Goal: Navigation & Orientation: Go to known website

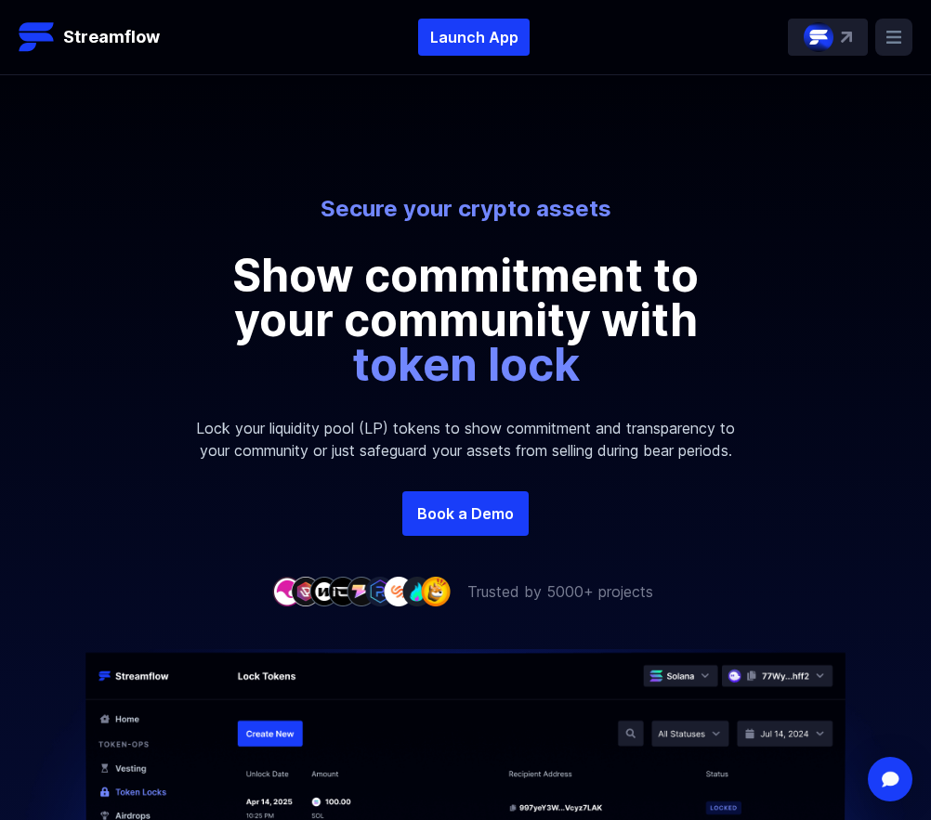
click at [905, 32] on rect at bounding box center [893, 37] width 37 height 37
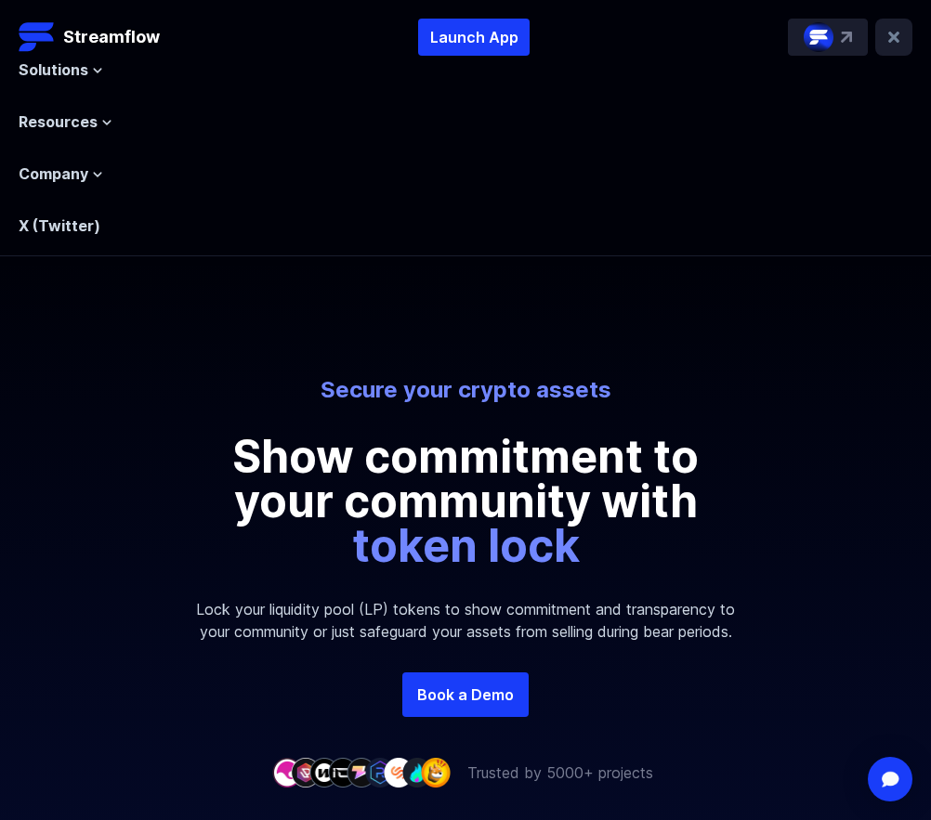
click at [896, 32] on rect at bounding box center [893, 37] width 37 height 37
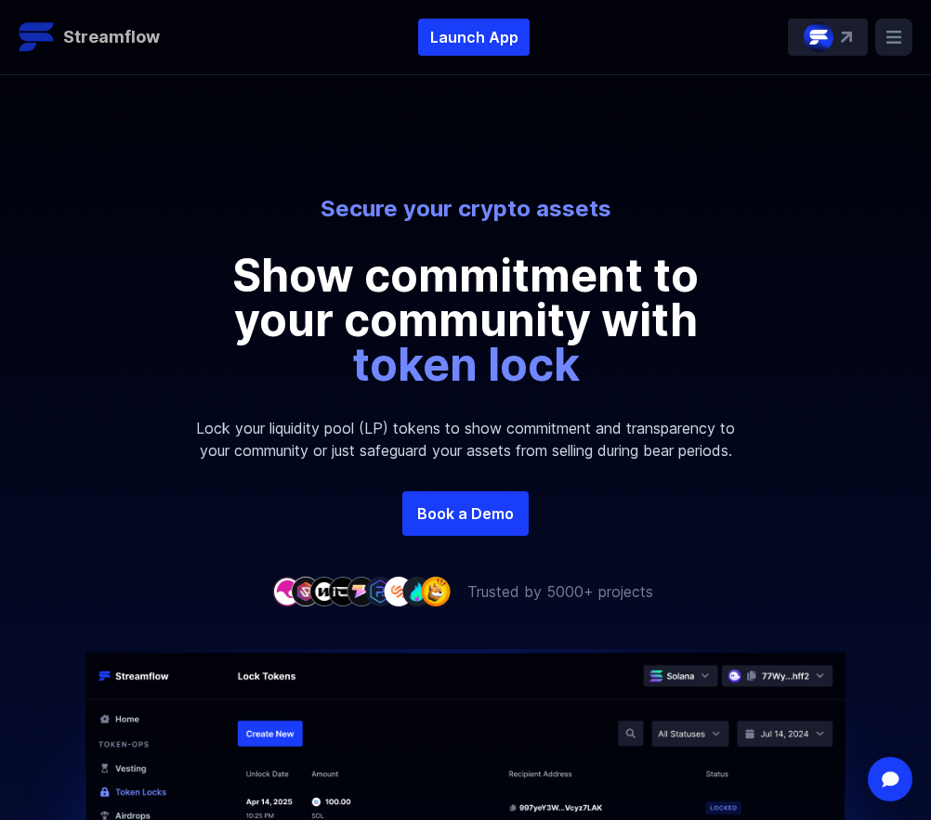
click at [145, 55] on header "Streamflow Launch App STREAM Solutions Overview Streamflow features an all-in-o…" at bounding box center [465, 37] width 931 height 75
click at [145, 52] on link "Streamflow" at bounding box center [89, 37] width 141 height 37
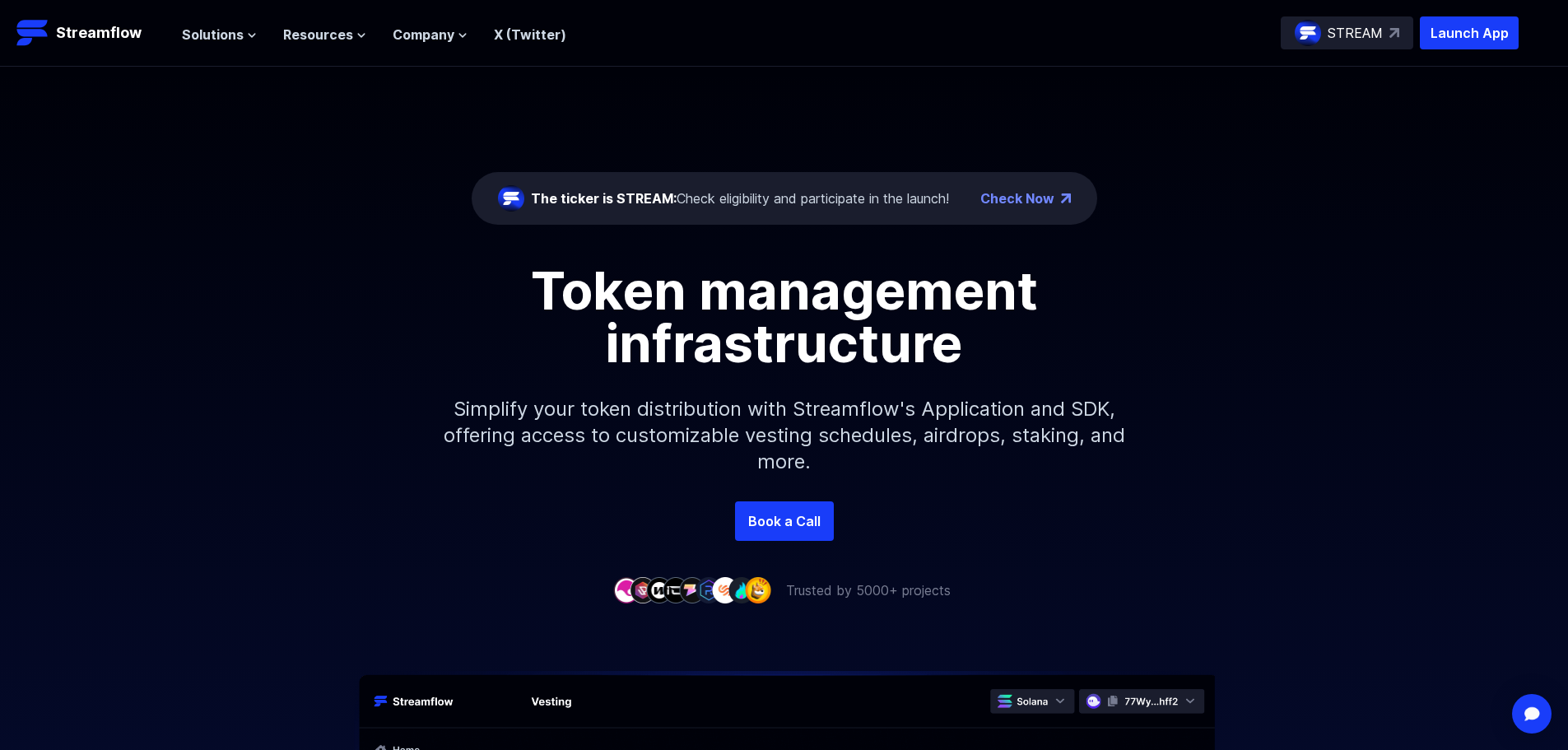
click at [824, 200] on link "Check Now" at bounding box center [1018, 199] width 74 height 20
click at [220, 36] on span "Solutions" at bounding box center [213, 35] width 62 height 20
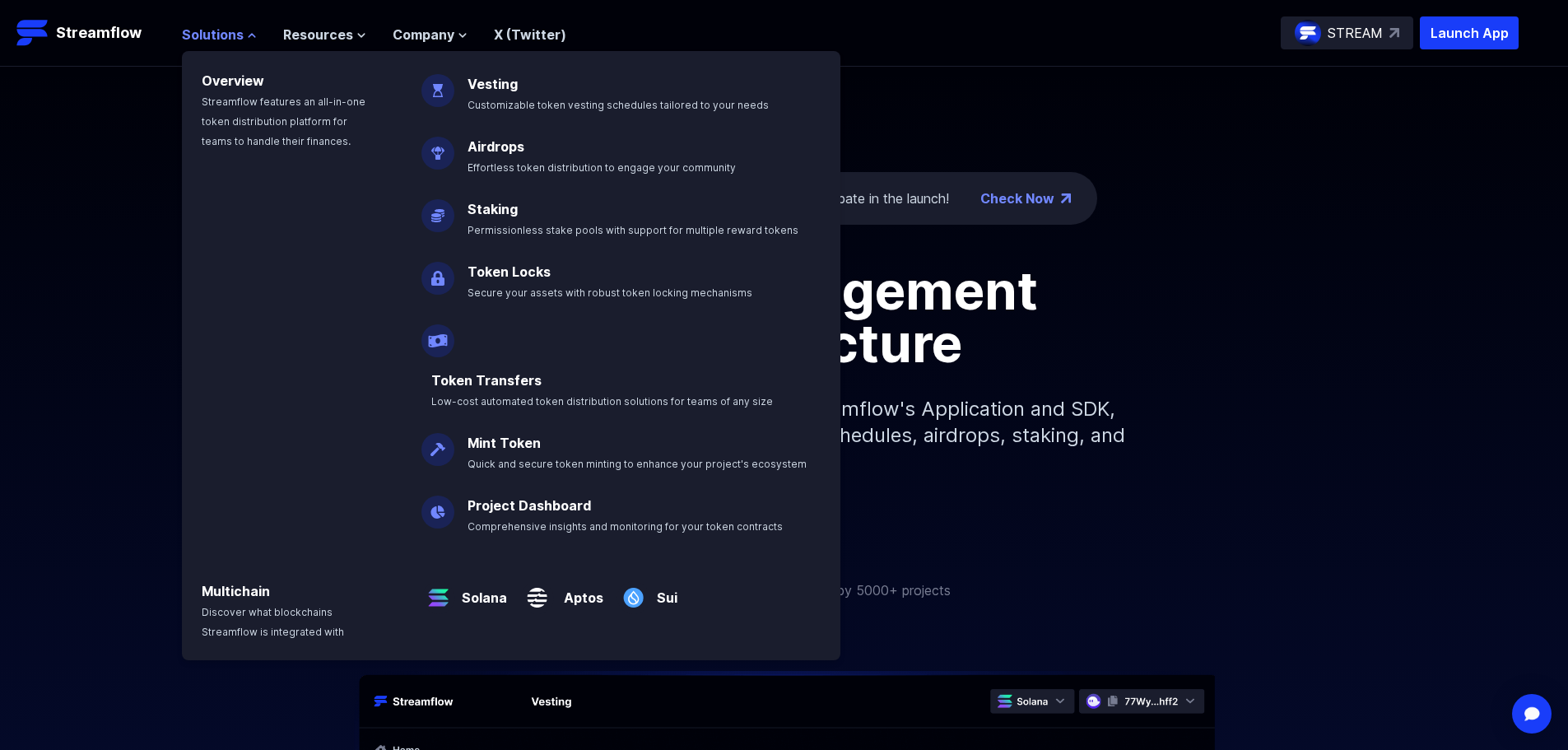
click at [221, 38] on span "Solutions" at bounding box center [213, 35] width 62 height 20
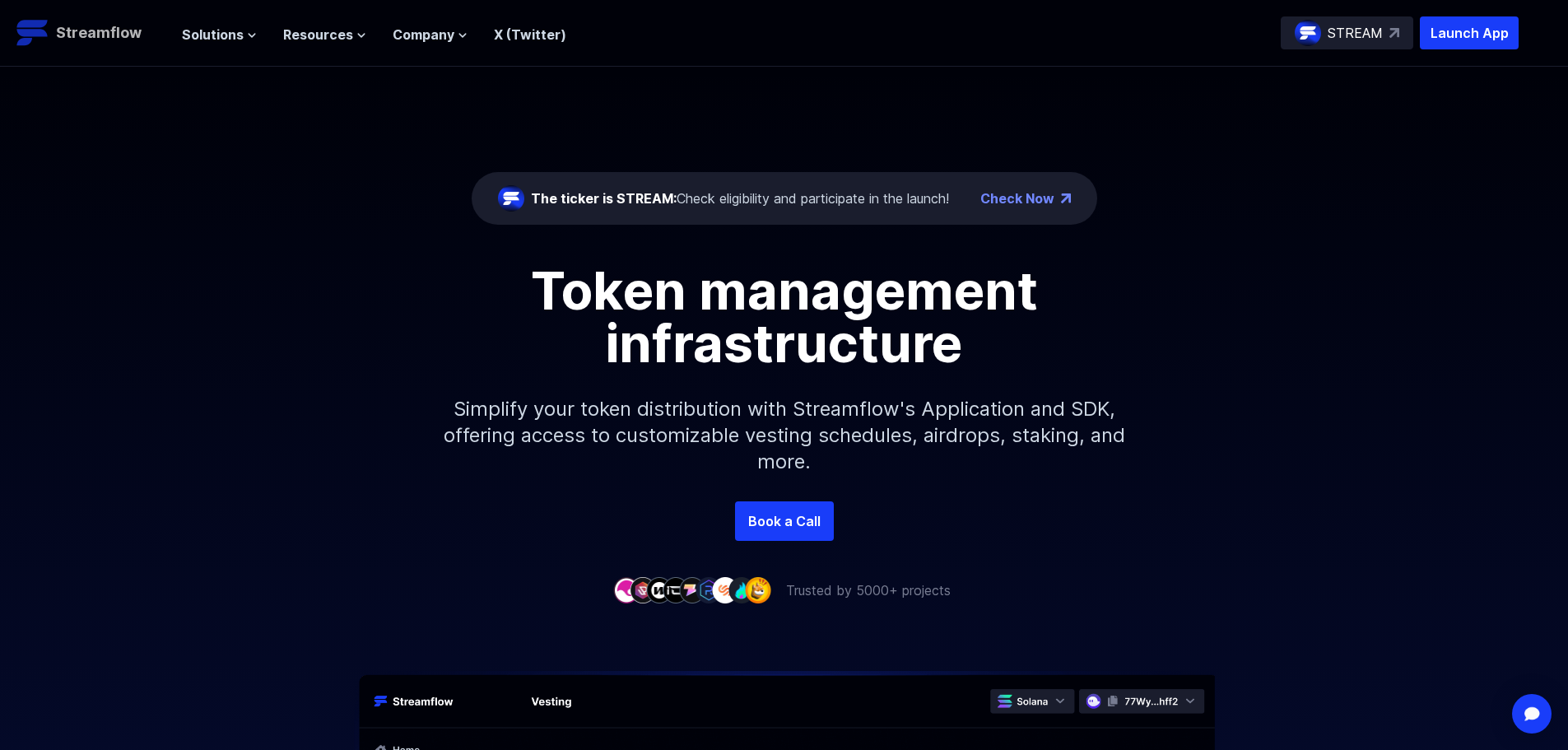
click at [113, 41] on p "Streamflow" at bounding box center [98, 33] width 86 height 23
click at [1463, 37] on p "Launch App" at bounding box center [1469, 33] width 98 height 33
